Goal: Transaction & Acquisition: Purchase product/service

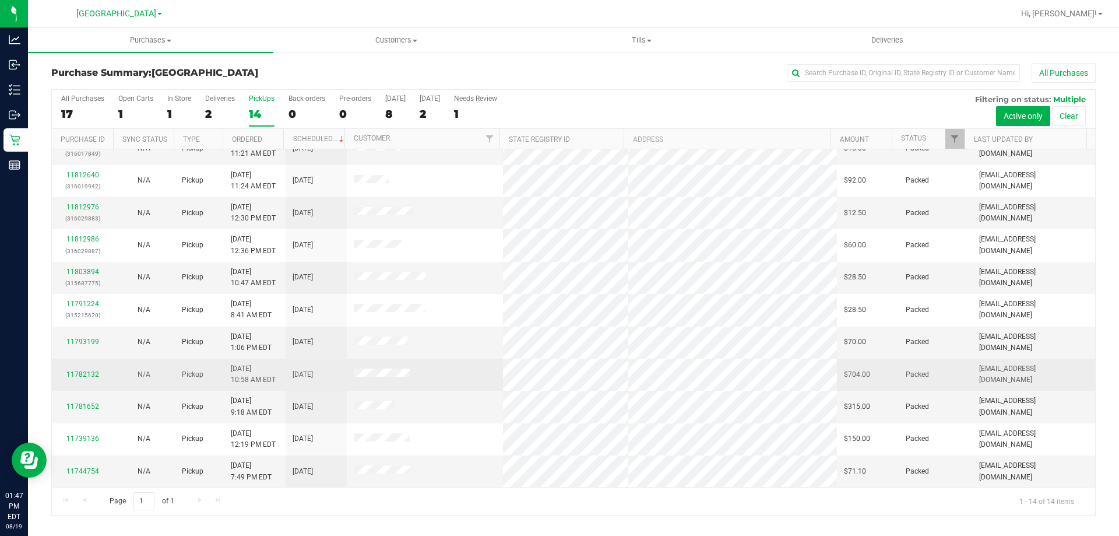
scroll to position [114, 0]
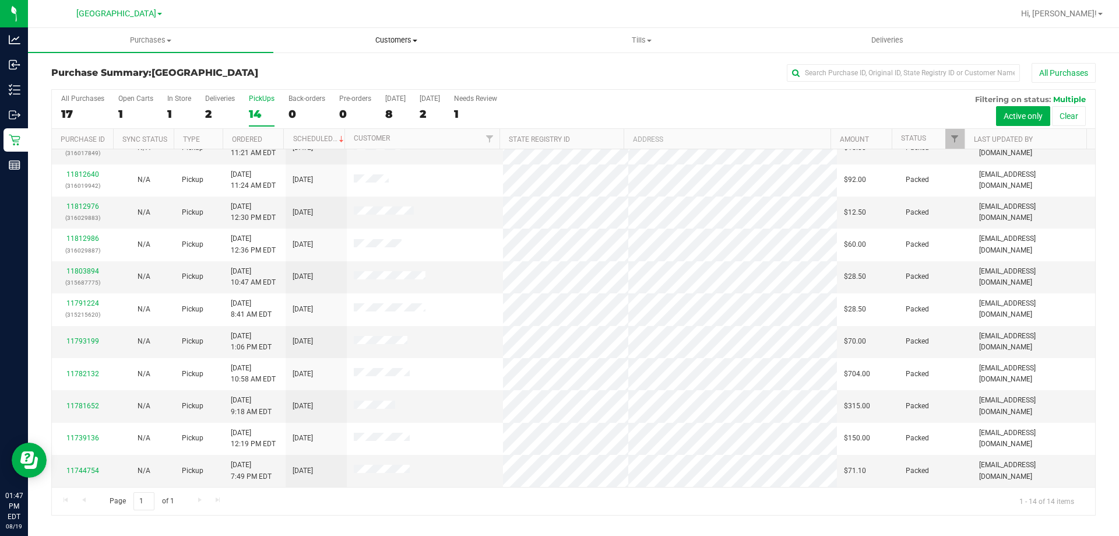
click at [376, 42] on span "Customers" at bounding box center [396, 40] width 244 height 10
click at [371, 85] on span "Add a new customer" at bounding box center [328, 84] width 110 height 10
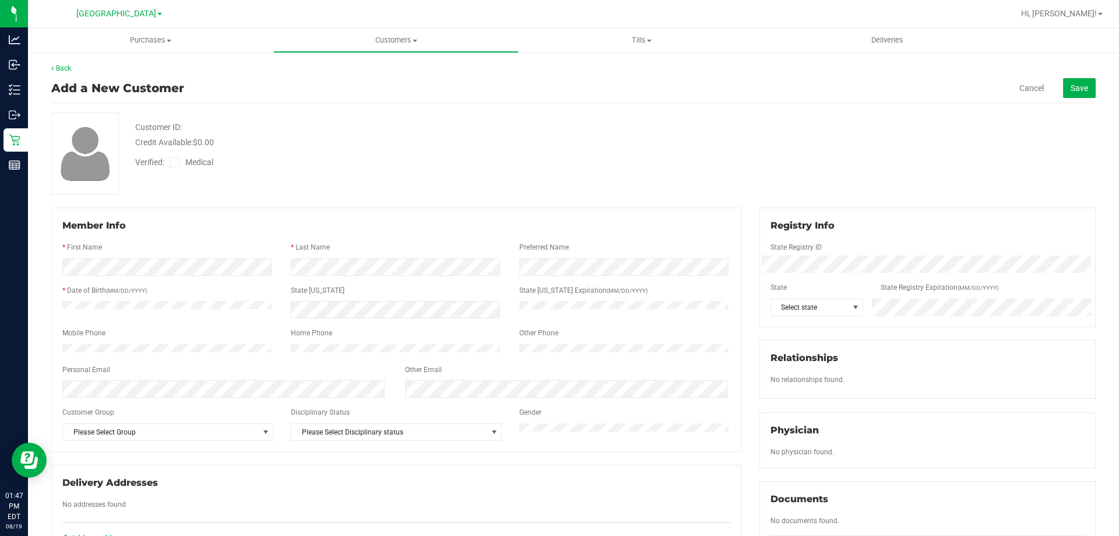
click at [64, 63] on div "Back Add a New Customer Cancel Save Customer ID: Credit Available: $0.00 Verifi…" at bounding box center [573, 442] width 1091 height 783
click at [64, 64] on link "Back" at bounding box center [61, 68] width 20 height 8
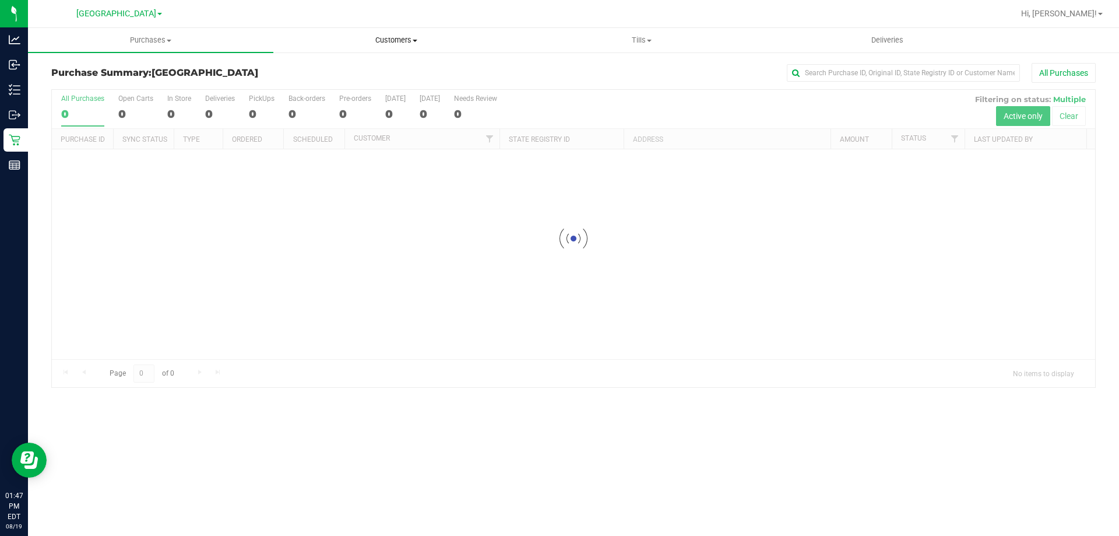
click at [398, 40] on span "Customers" at bounding box center [396, 40] width 244 height 10
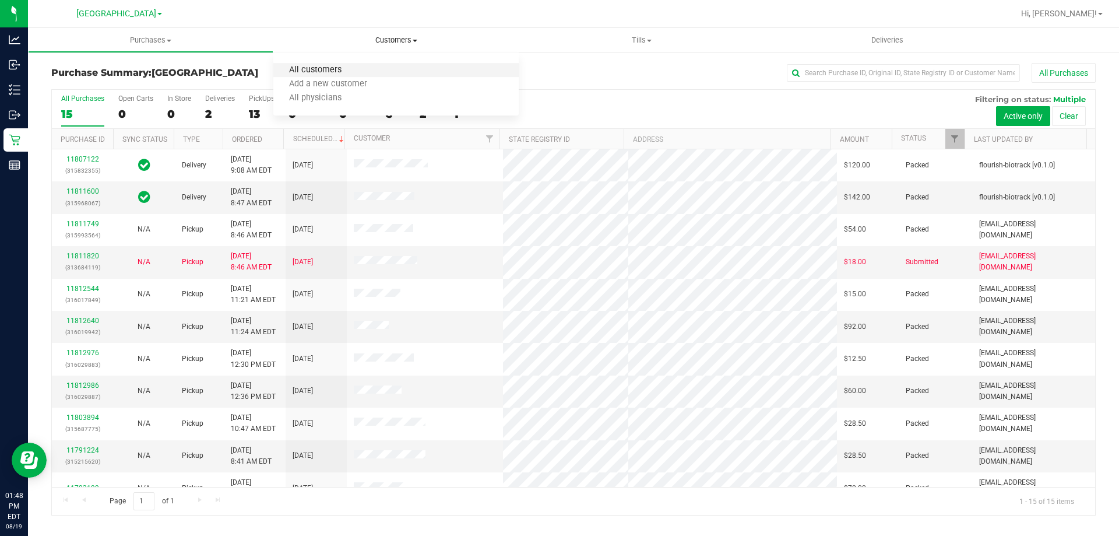
click at [342, 66] on span "All customers" at bounding box center [315, 70] width 84 height 10
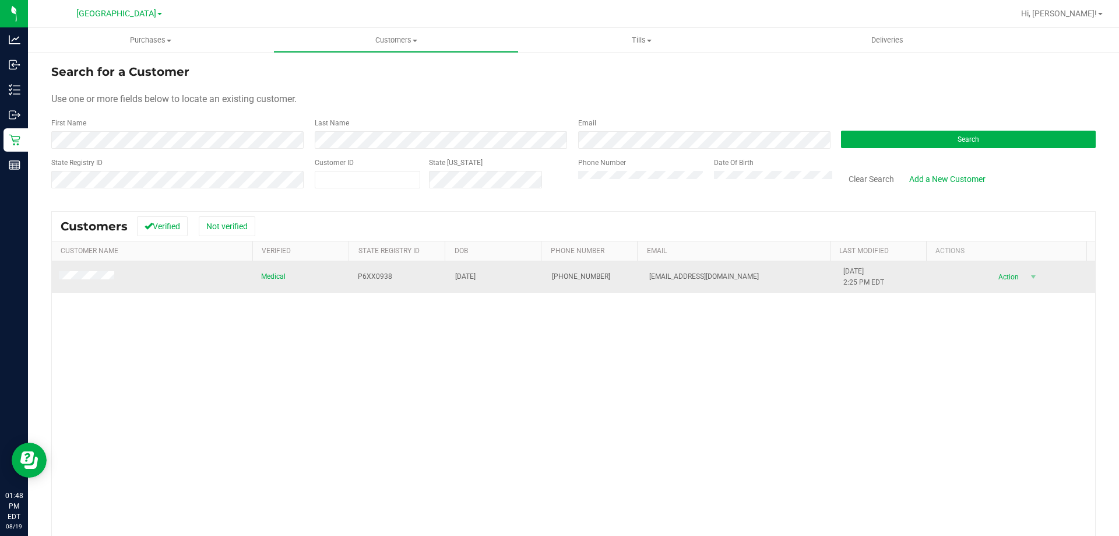
click at [1027, 276] on div "Action Action Add to queue Create new purchase View profile View purchases" at bounding box center [1014, 277] width 148 height 16
click at [1029, 276] on span "select" at bounding box center [1033, 276] width 9 height 9
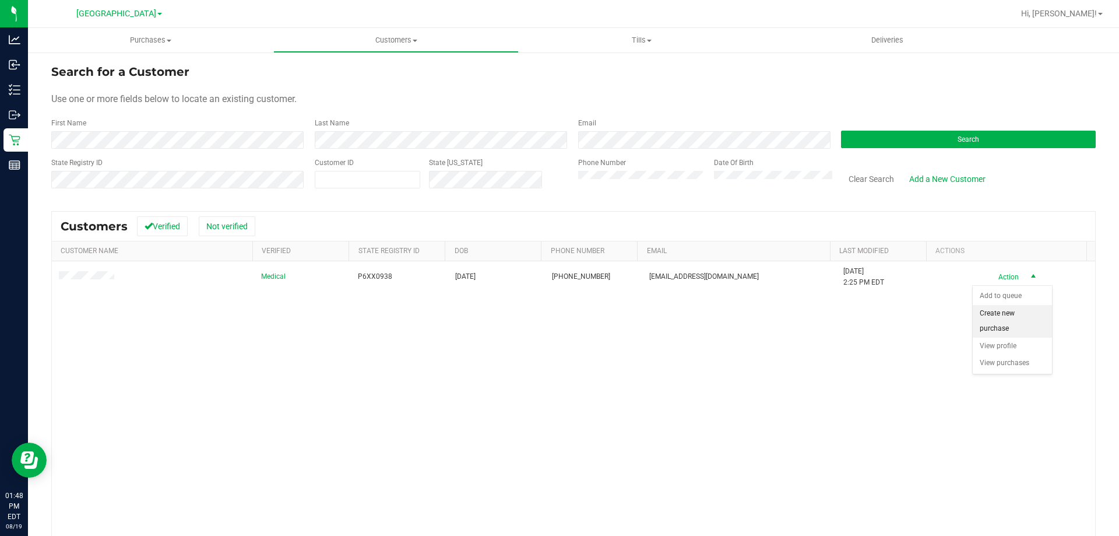
click at [1023, 314] on li "Create new purchase" at bounding box center [1012, 321] width 79 height 32
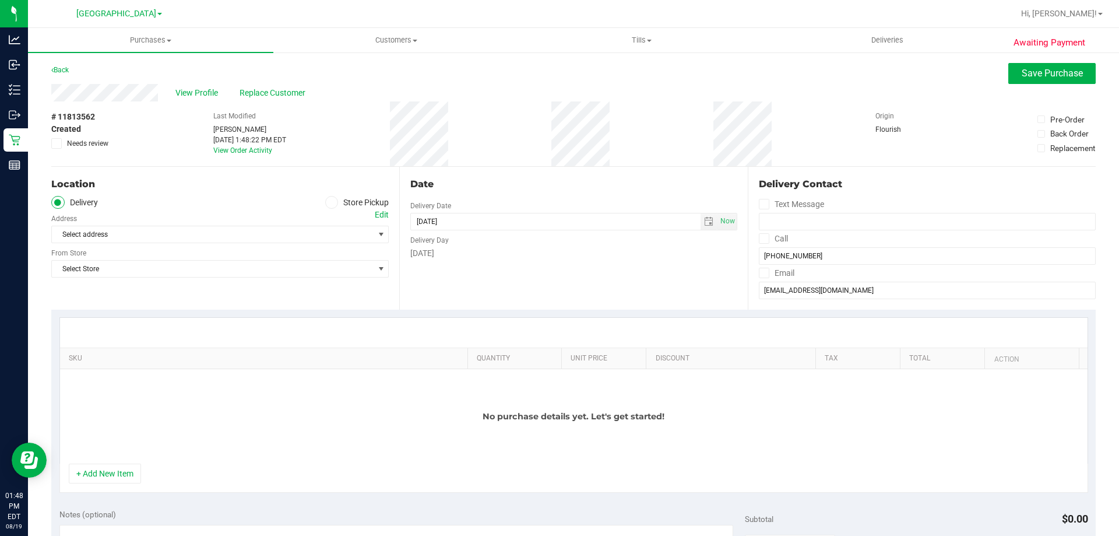
click at [325, 197] on span at bounding box center [331, 202] width 13 height 13
click at [0, 0] on input "Store Pickup" at bounding box center [0, 0] width 0 height 0
click at [328, 237] on span "Select Store" at bounding box center [213, 234] width 322 height 16
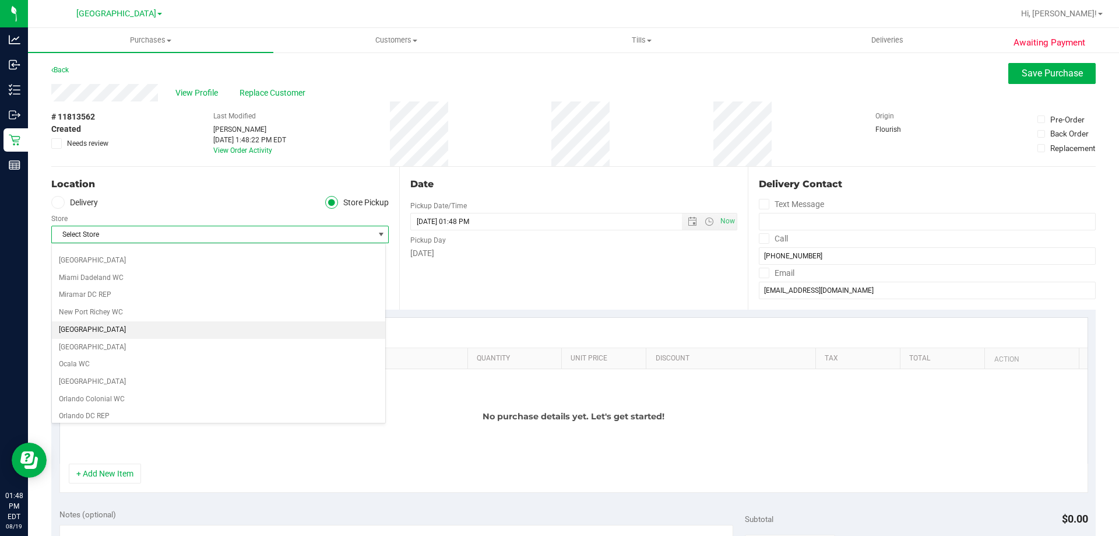
scroll to position [381, 0]
click at [932, 77] on div "Back Save Purchase" at bounding box center [573, 73] width 1045 height 21
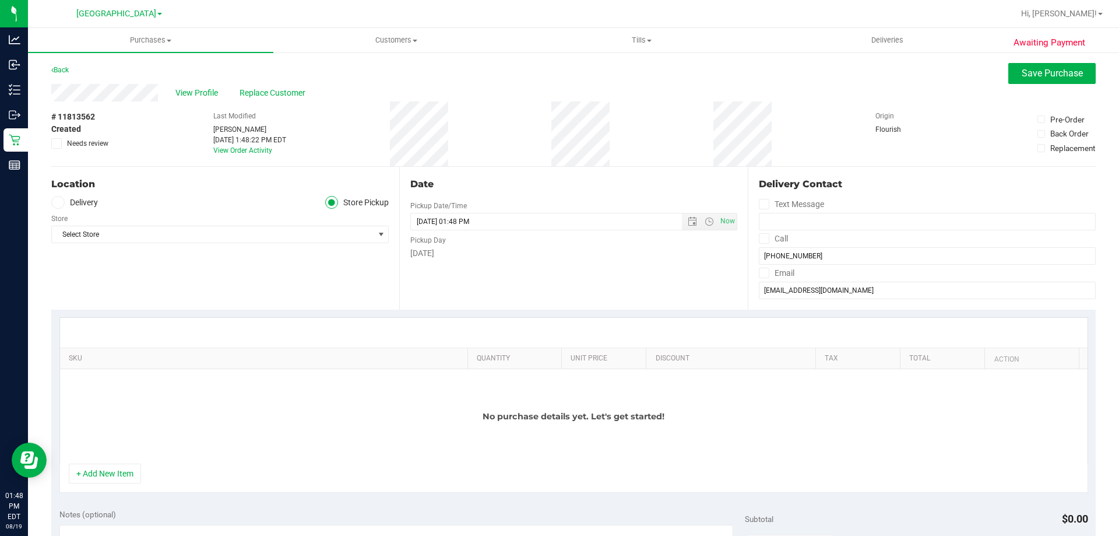
click at [60, 64] on div "Back" at bounding box center [59, 70] width 17 height 14
click at [64, 71] on link "Back" at bounding box center [59, 70] width 17 height 8
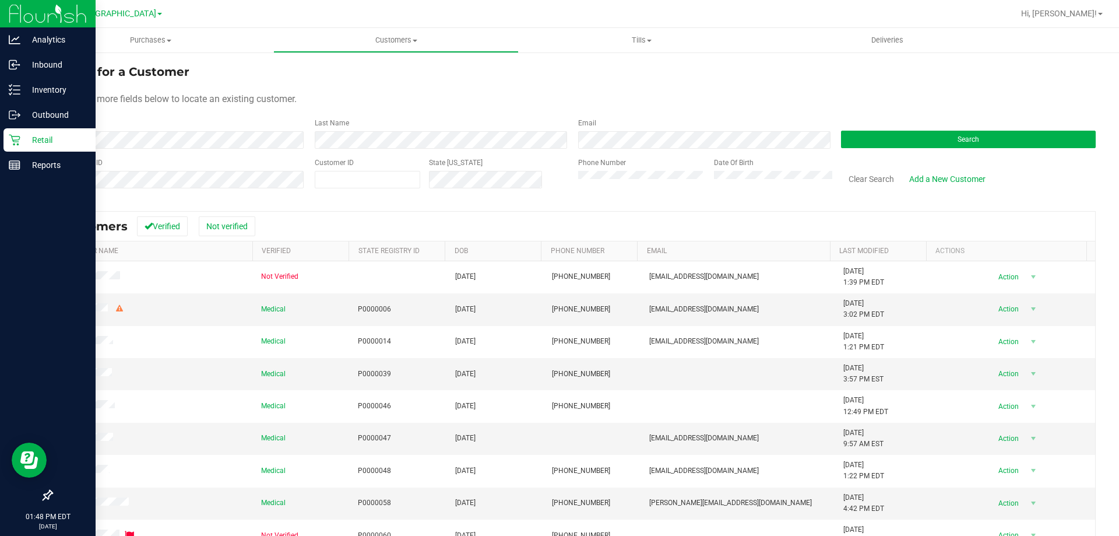
click at [26, 140] on p "Retail" at bounding box center [55, 140] width 70 height 14
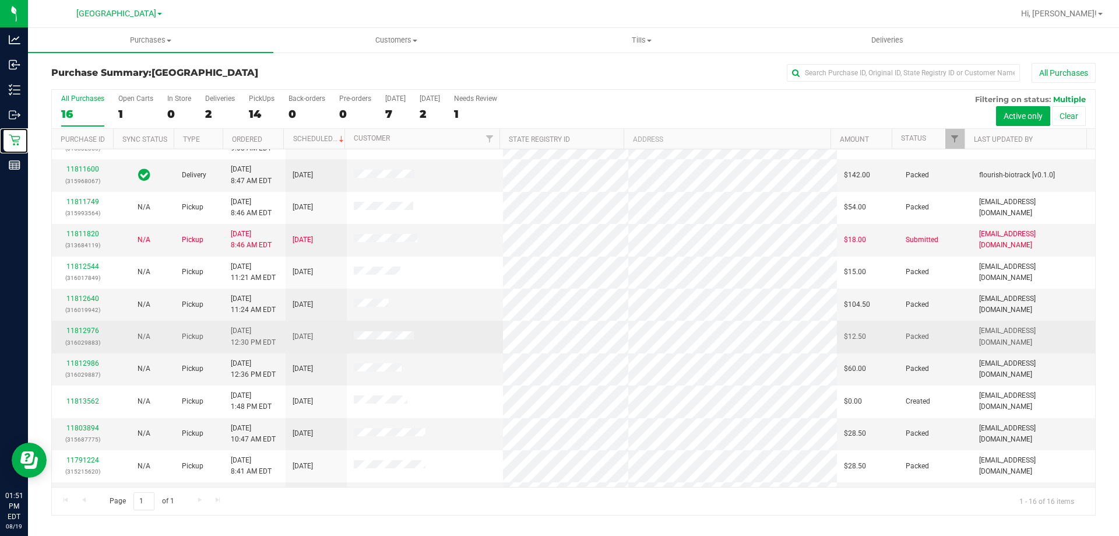
scroll to position [58, 0]
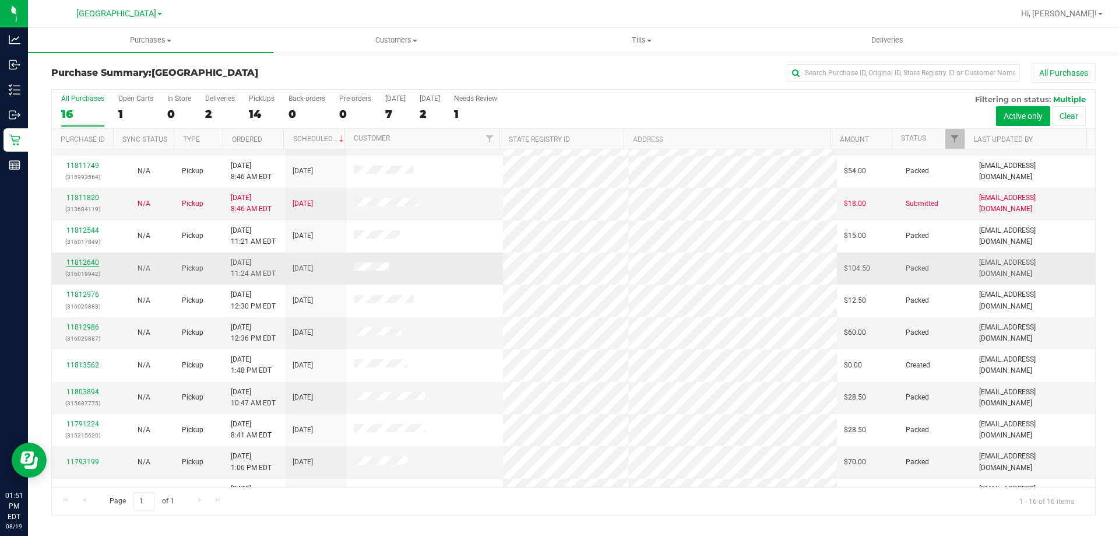
click at [87, 259] on link "11812640" at bounding box center [82, 262] width 33 height 8
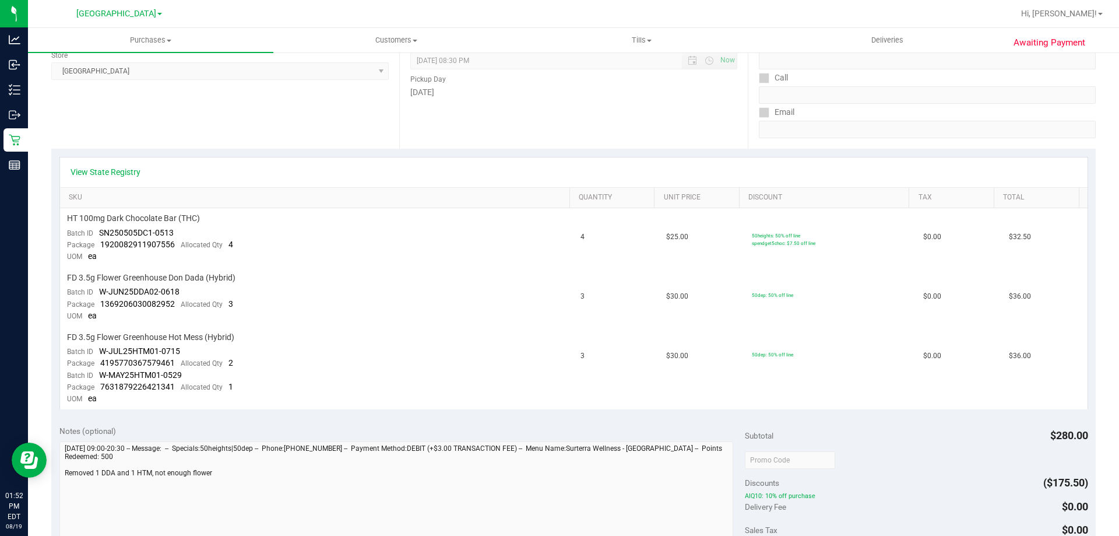
scroll to position [233, 0]
